Goal: Find specific page/section: Find specific page/section

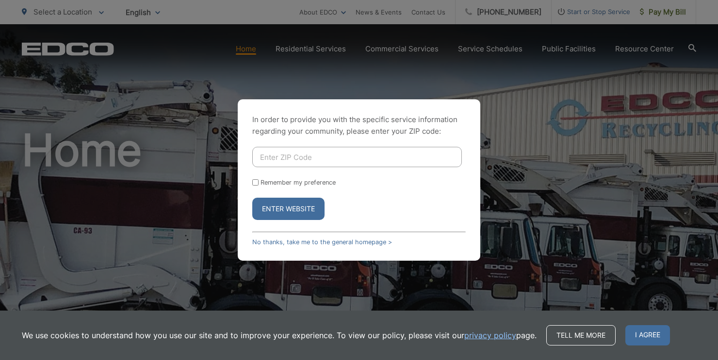
click at [316, 71] on div "In order to provide you with the specific service information regarding your co…" at bounding box center [359, 180] width 718 height 360
click at [291, 160] on input "Enter ZIP Code" at bounding box center [357, 157] width 210 height 20
click at [286, 161] on input "Enter ZIP Code" at bounding box center [357, 157] width 210 height 20
type input "90001"
click at [251, 182] on div "In order to provide you with the specific service information regarding your co…" at bounding box center [359, 180] width 243 height 162
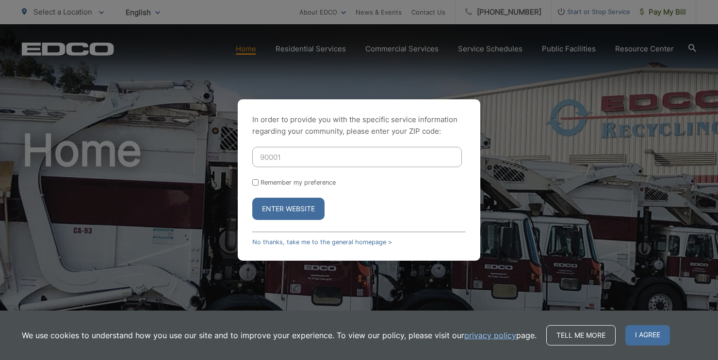
click at [254, 182] on input "Remember my preference" at bounding box center [255, 182] width 6 height 6
checkbox input "true"
click at [283, 214] on button "Enter Website" at bounding box center [288, 209] width 72 height 22
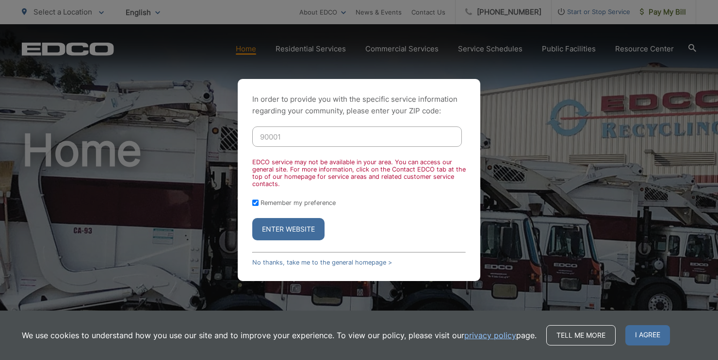
click at [229, 164] on div "In order to provide you with the specific service information regarding your co…" at bounding box center [359, 180] width 718 height 360
click at [295, 133] on input "90001" at bounding box center [357, 137] width 210 height 20
click at [269, 139] on input "90001" at bounding box center [357, 137] width 210 height 20
click at [289, 228] on button "Enter Website" at bounding box center [288, 229] width 72 height 22
drag, startPoint x: 277, startPoint y: 134, endPoint x: 294, endPoint y: 209, distance: 76.1
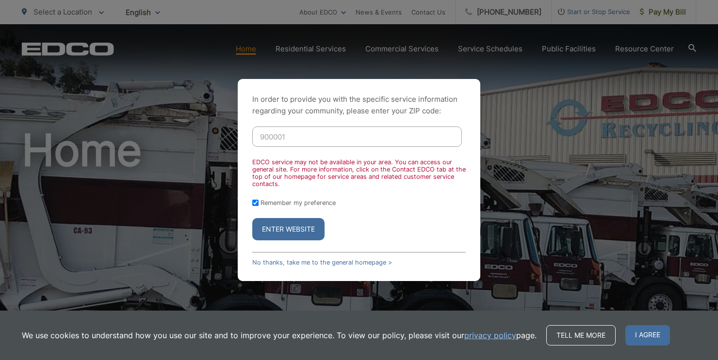
click at [277, 138] on input "900001" at bounding box center [357, 137] width 210 height 20
type input "90001"
click at [290, 232] on button "Enter Website" at bounding box center [288, 229] width 72 height 22
